Goal: Task Accomplishment & Management: Use online tool/utility

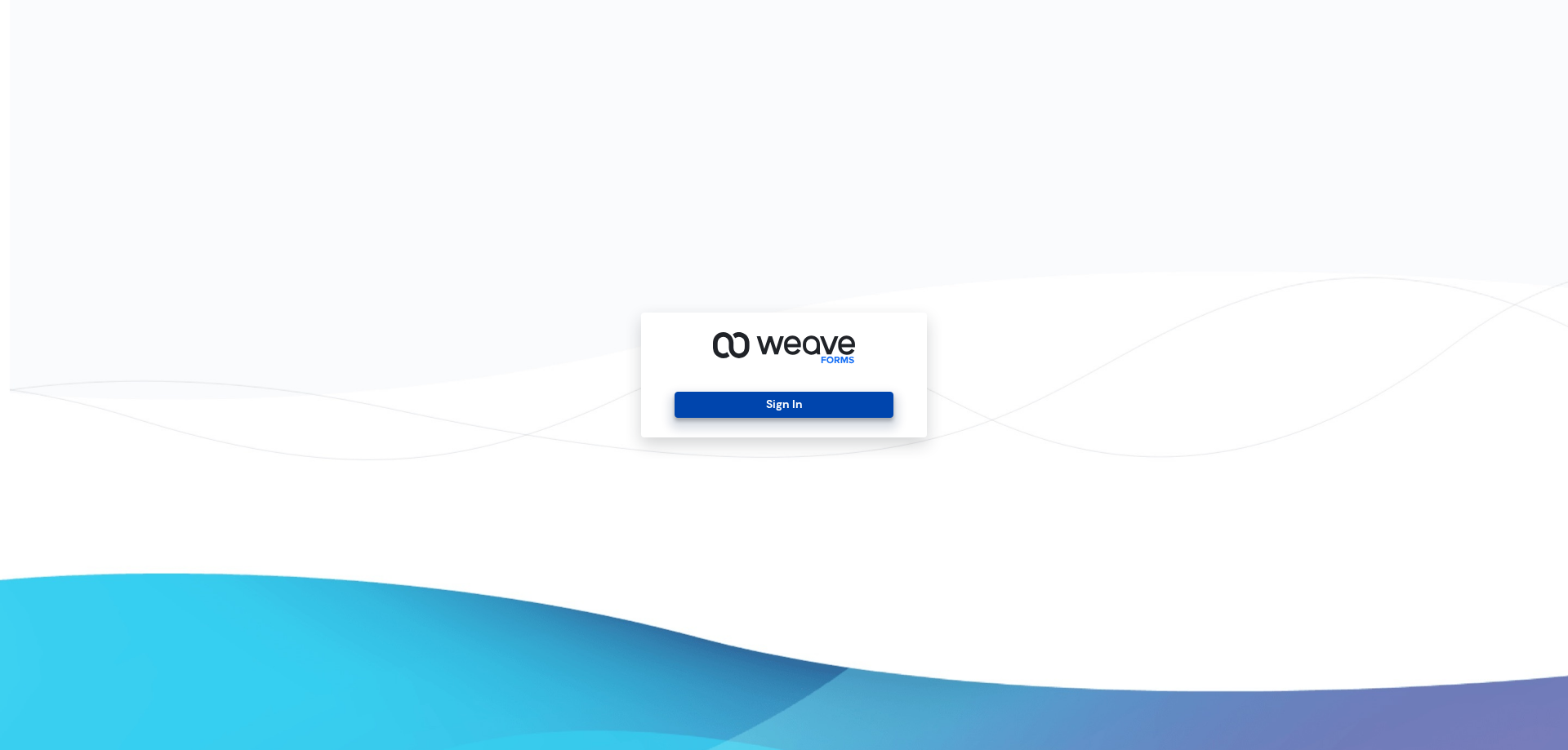
drag, startPoint x: 757, startPoint y: 433, endPoint x: 774, endPoint y: 411, distance: 27.8
click at [763, 427] on div "Sign In" at bounding box center [784, 375] width 286 height 125
click at [809, 381] on div "Sign In" at bounding box center [784, 375] width 286 height 125
click at [808, 391] on div "Sign In" at bounding box center [784, 375] width 286 height 125
click at [800, 398] on button "Sign In" at bounding box center [783, 404] width 218 height 26
